Goal: Check status

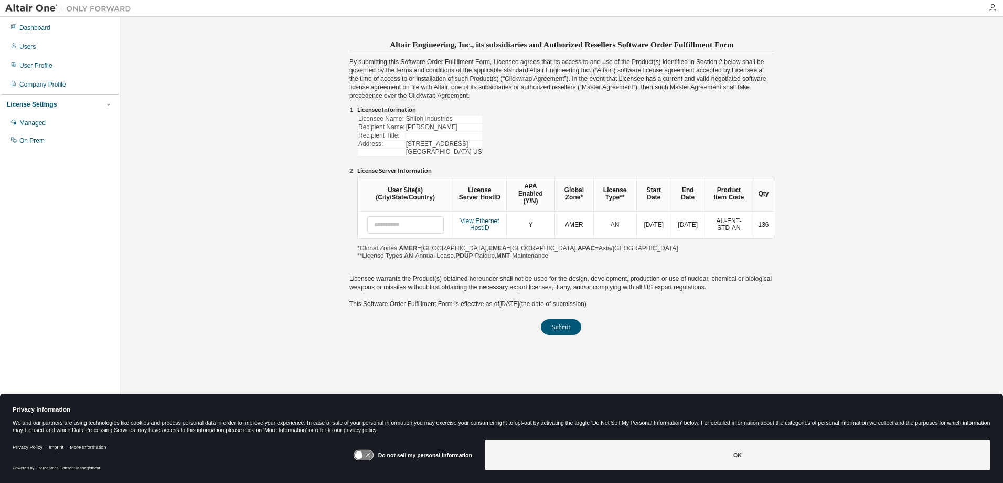
drag, startPoint x: 370, startPoint y: 457, endPoint x: 382, endPoint y: 460, distance: 12.0
click at [370, 457] on icon at bounding box center [362, 455] width 19 height 10
click at [567, 459] on button "OK" at bounding box center [738, 455] width 506 height 30
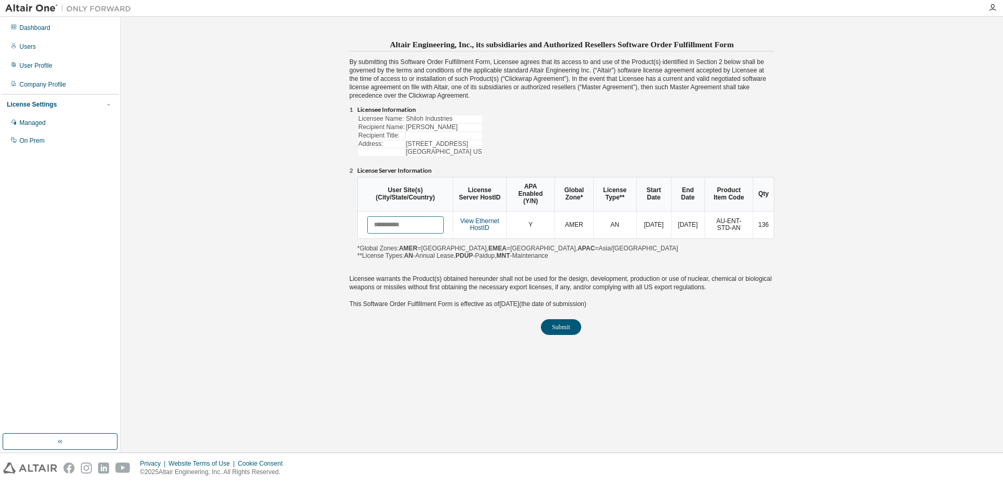
click at [405, 216] on input "text" at bounding box center [405, 224] width 77 height 17
type input "****"
click at [482, 217] on link "View Ethernet HostID" at bounding box center [479, 224] width 39 height 15
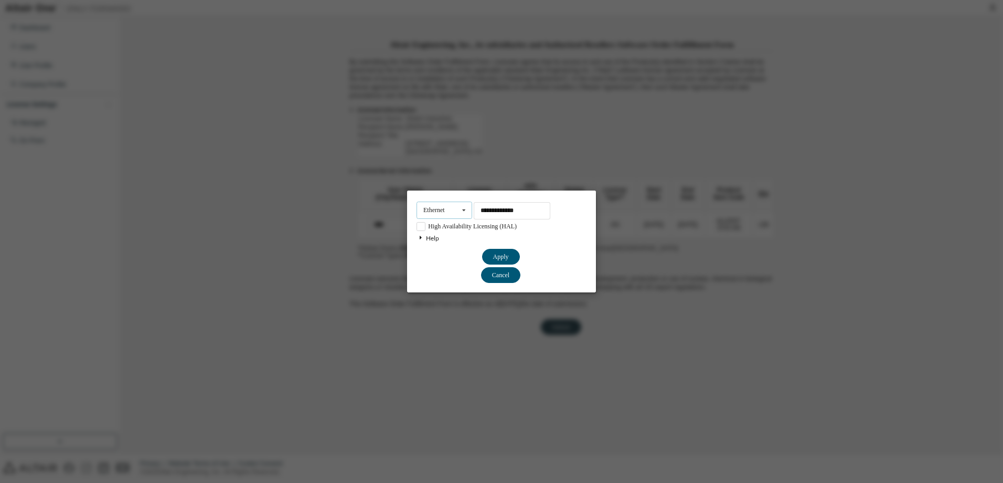
click at [463, 210] on icon at bounding box center [463, 210] width 13 height 16
click at [569, 267] on div "Help You can find your hostid by running the Altair License Manager Utility on …" at bounding box center [501, 257] width 170 height 52
